Goal: Task Accomplishment & Management: Use online tool/utility

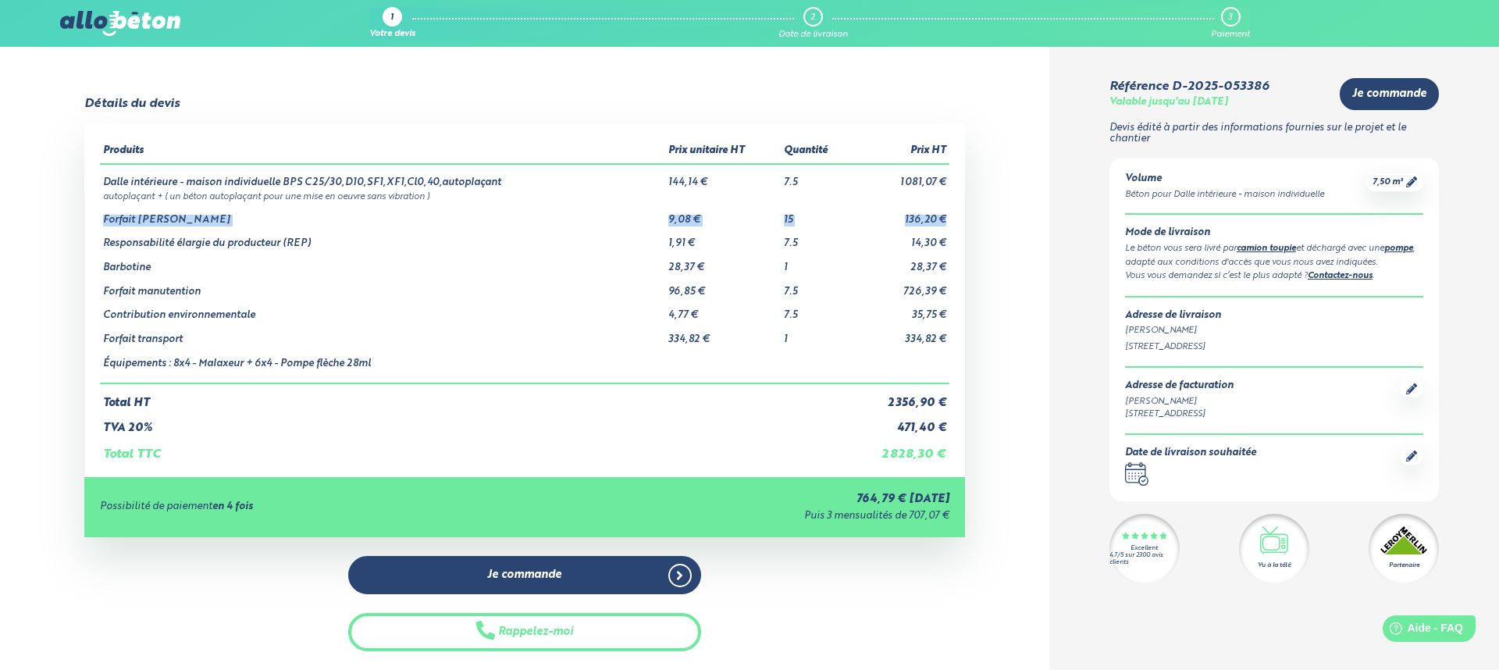
drag, startPoint x: 102, startPoint y: 219, endPoint x: 951, endPoint y: 219, distance: 848.5
click at [951, 219] on div "Produits Prix unitaire HT Quantité Prix HT Dalle intérieure - maison individuel…" at bounding box center [524, 300] width 881 height 354
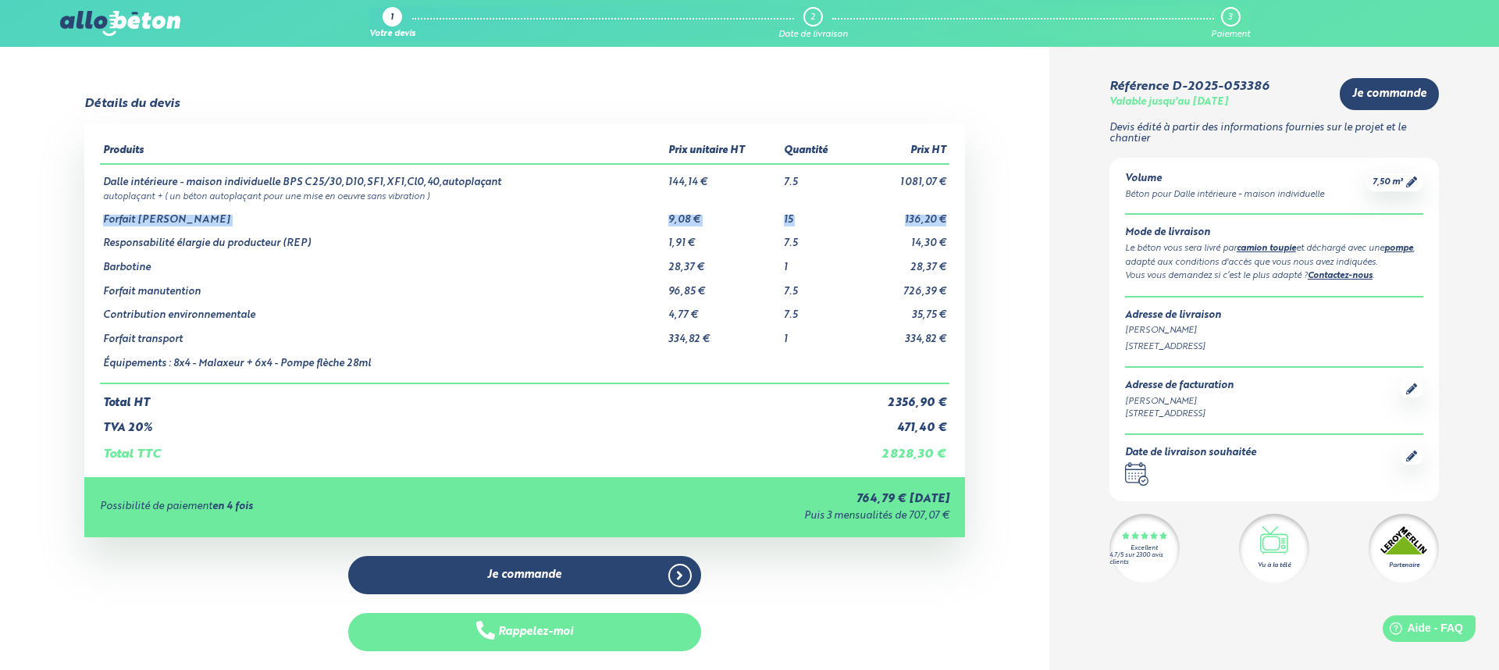
click at [584, 617] on button "Rappelez-moi" at bounding box center [524, 632] width 353 height 38
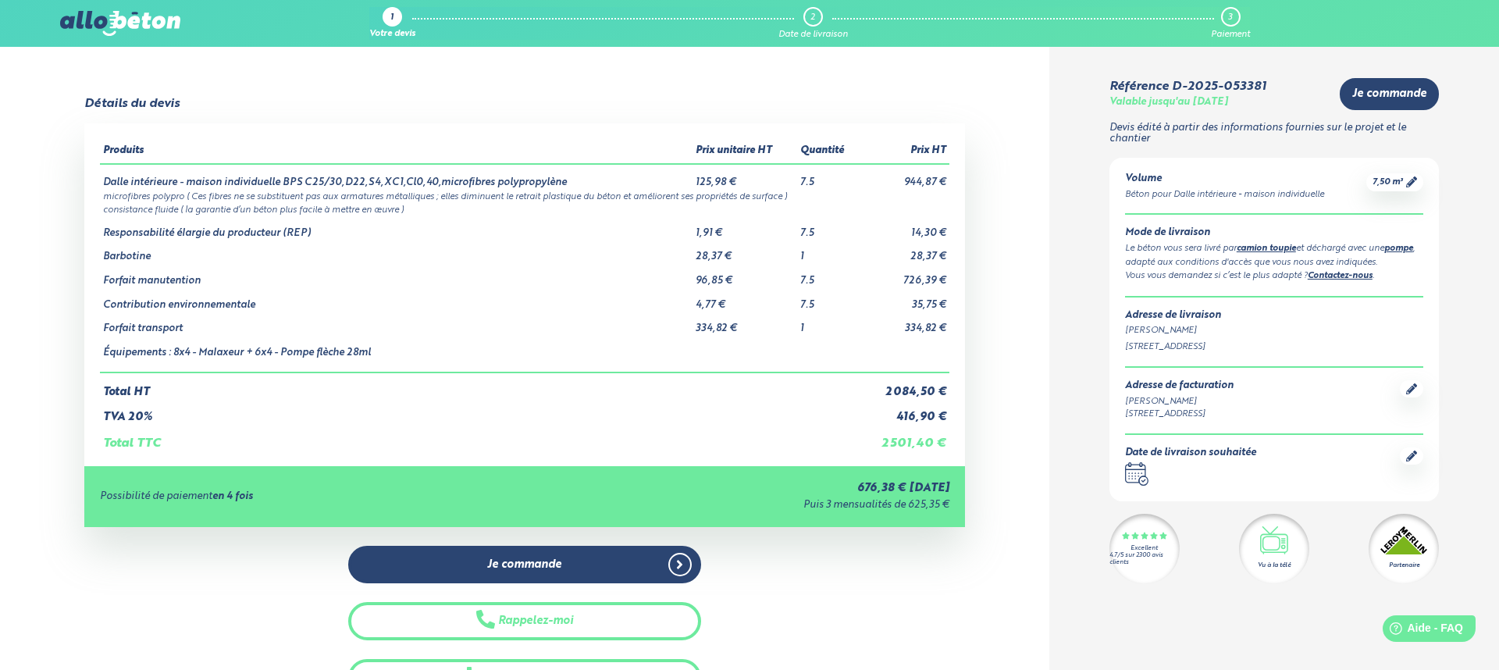
click at [390, 13] on div "1" at bounding box center [393, 17] width 20 height 20
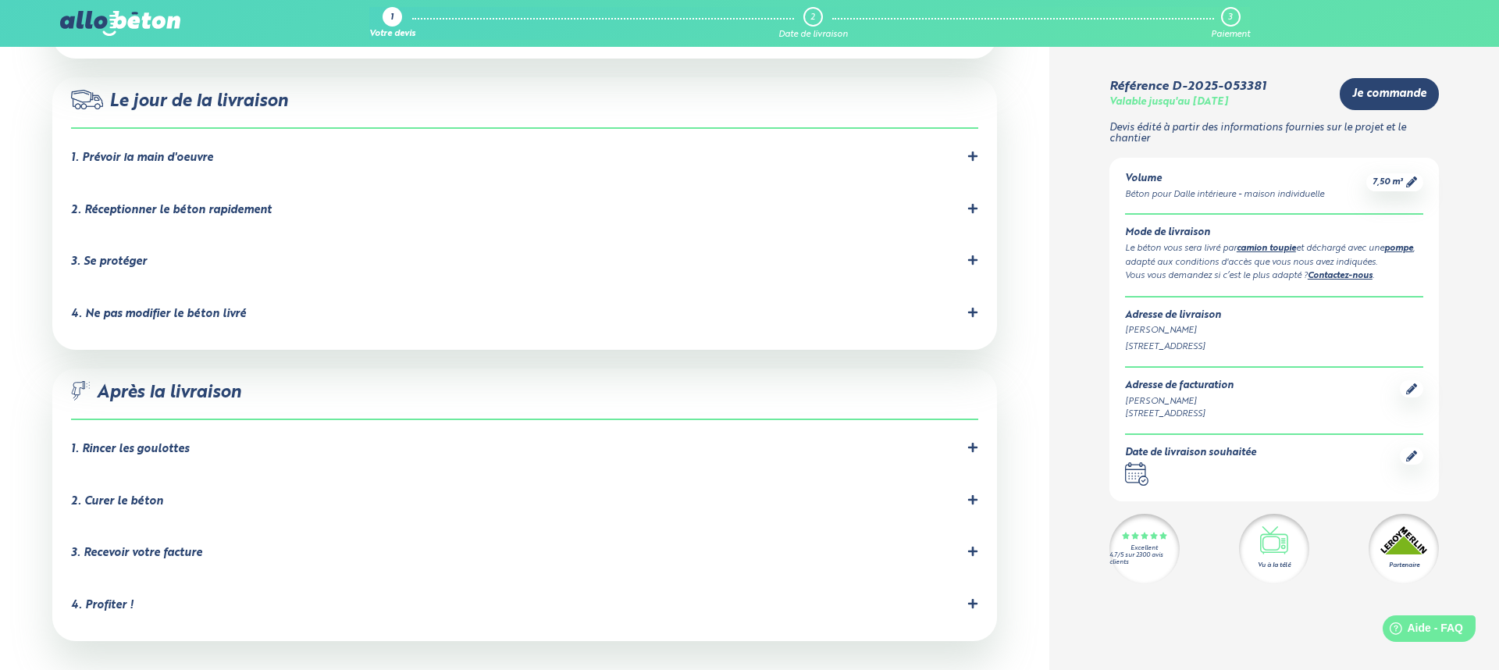
scroll to position [1552, 0]
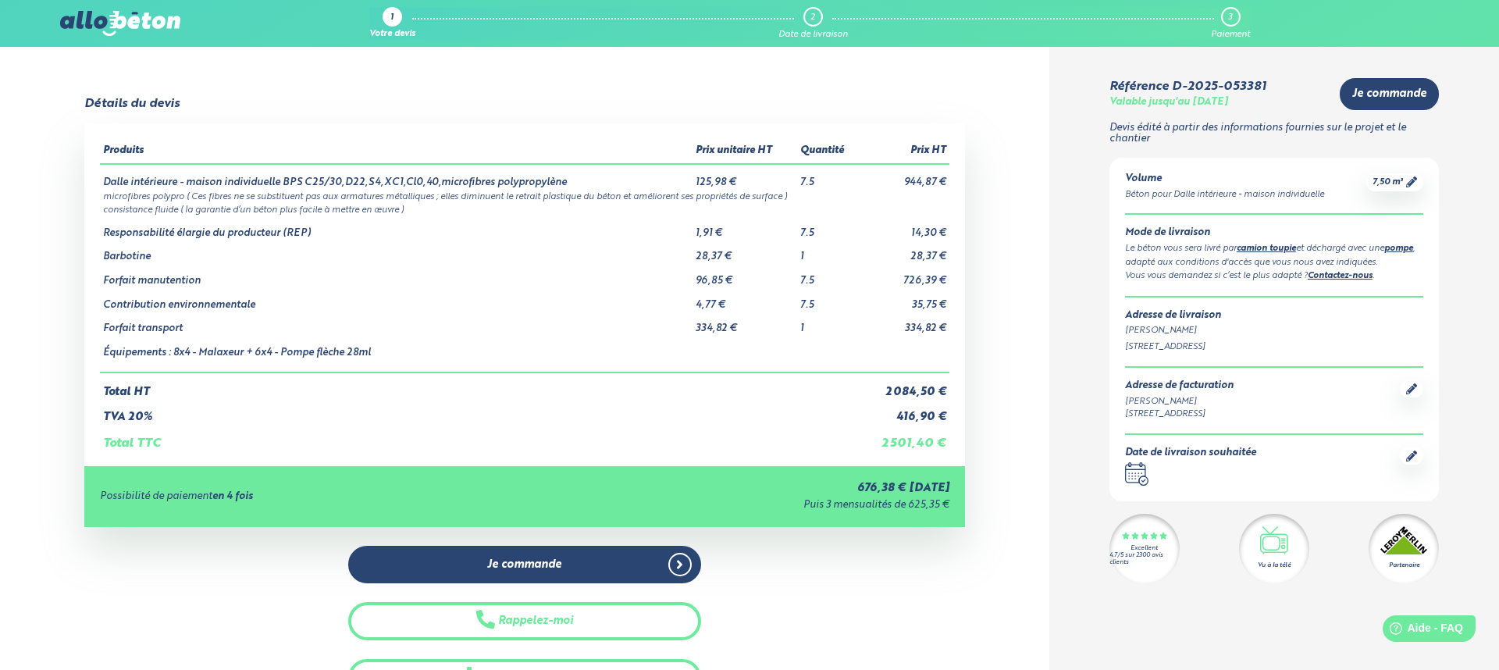
click at [123, 27] on img at bounding box center [120, 23] width 120 height 25
click at [130, 19] on img at bounding box center [120, 23] width 120 height 25
